Goal: Information Seeking & Learning: Find specific fact

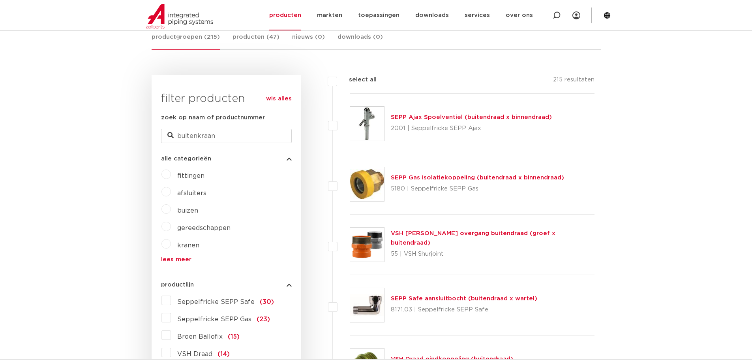
scroll to position [119, 0]
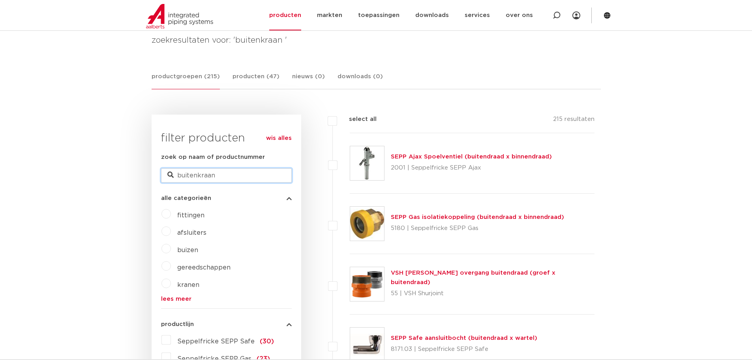
click at [219, 176] on input "buitenkraan" at bounding box center [226, 175] width 131 height 14
type input "buitenkraan vorstvrij"
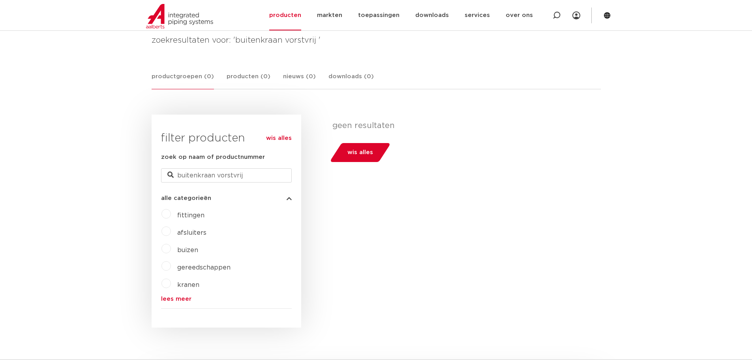
scroll to position [119, 0]
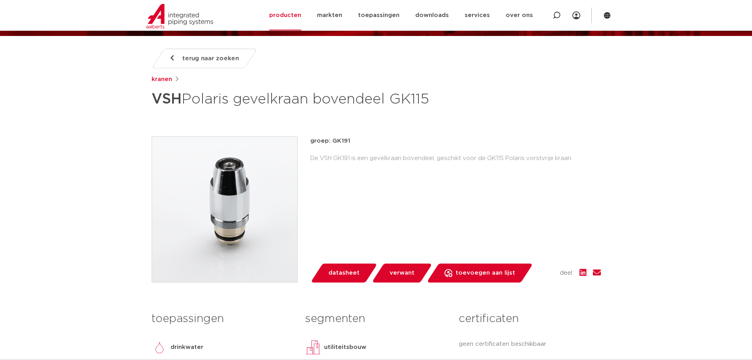
scroll to position [79, 0]
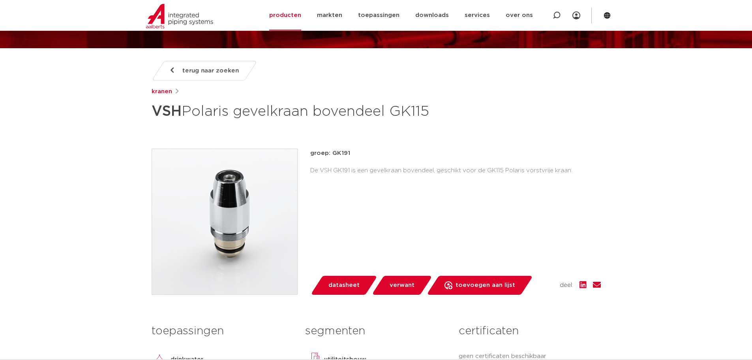
drag, startPoint x: 394, startPoint y: 112, endPoint x: 433, endPoint y: 109, distance: 38.4
click at [433, 109] on h1 "VSH Polaris gevelkraan bovendeel GK115" at bounding box center [300, 112] width 297 height 24
copy h1 "GK115"
